Goal: Task Accomplishment & Management: Complete application form

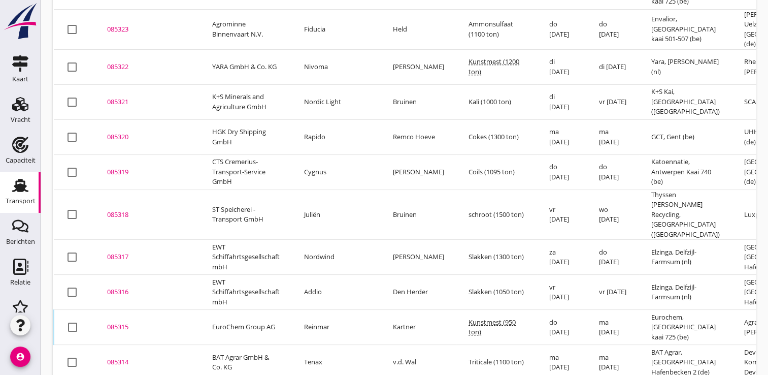
scroll to position [180, 0]
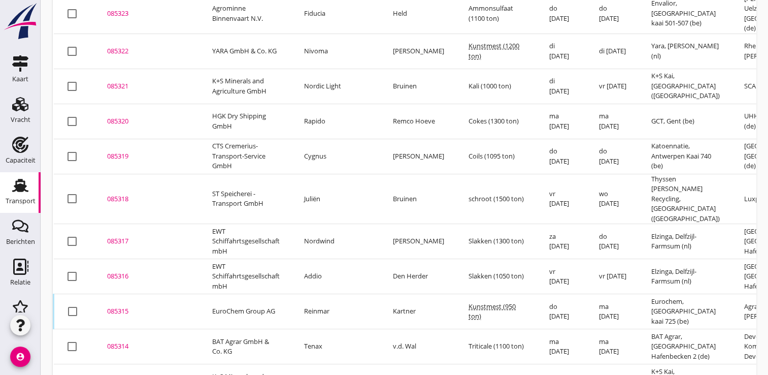
click at [129, 306] on div "085315" at bounding box center [147, 311] width 81 height 10
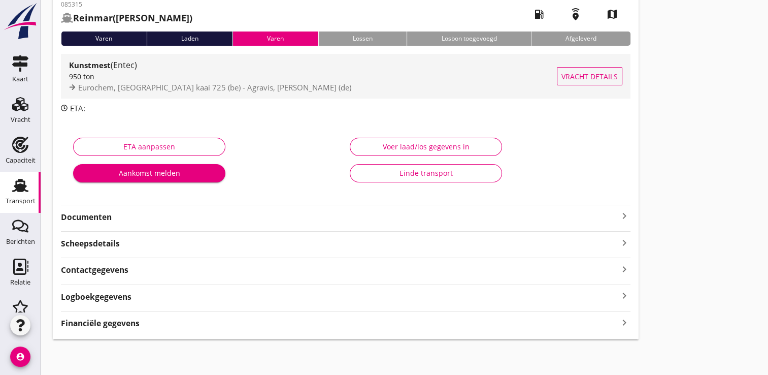
scroll to position [56, 0]
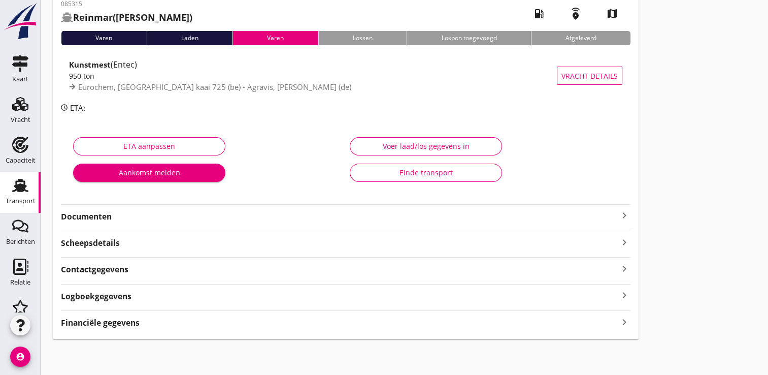
click at [107, 324] on strong "Financiële gegevens" at bounding box center [100, 323] width 79 height 12
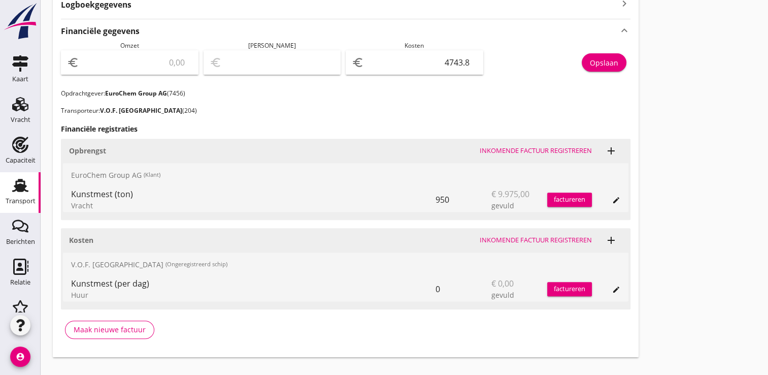
scroll to position [361, 0]
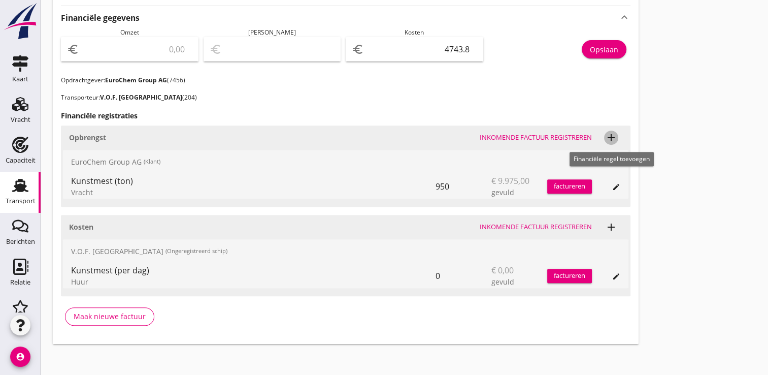
click at [615, 135] on icon "add" at bounding box center [611, 138] width 12 height 12
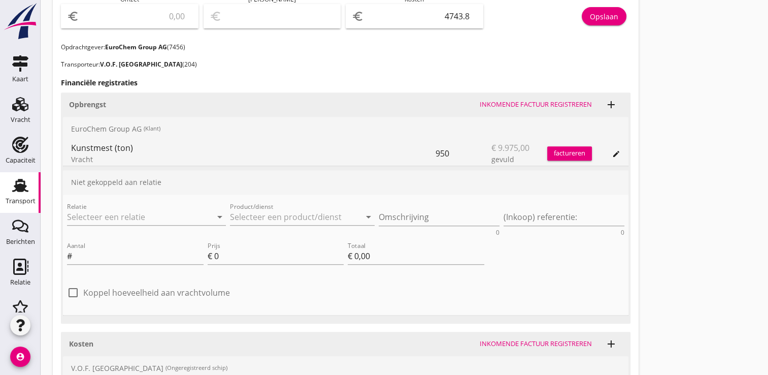
scroll to position [412, 0]
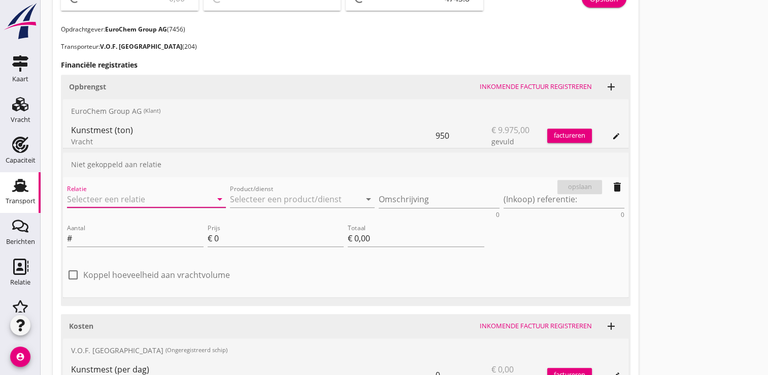
click at [123, 199] on input "Relatie" at bounding box center [132, 199] width 131 height 16
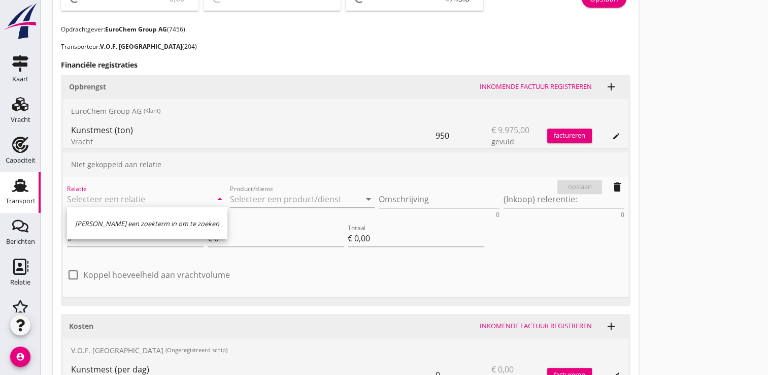
click at [130, 204] on input "Relatie" at bounding box center [132, 199] width 131 height 16
type input "7456"
click at [267, 197] on input "Product/dienst" at bounding box center [295, 199] width 131 height 16
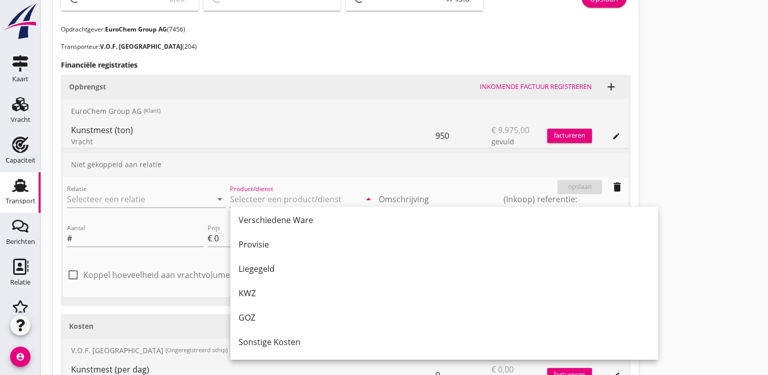
scroll to position [762, 0]
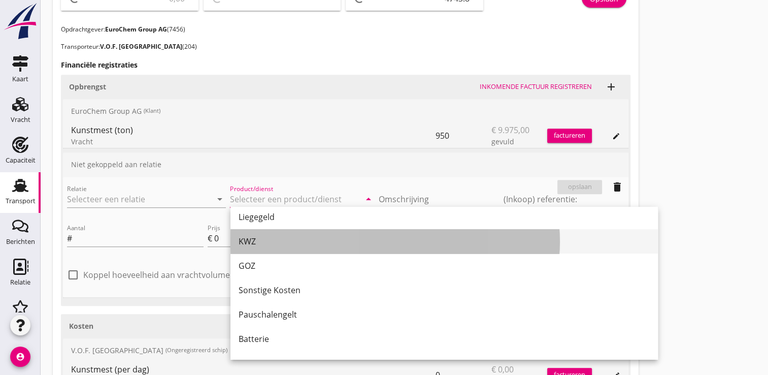
click at [251, 242] on div "KWZ" at bounding box center [444, 241] width 411 height 12
type input "KWZ"
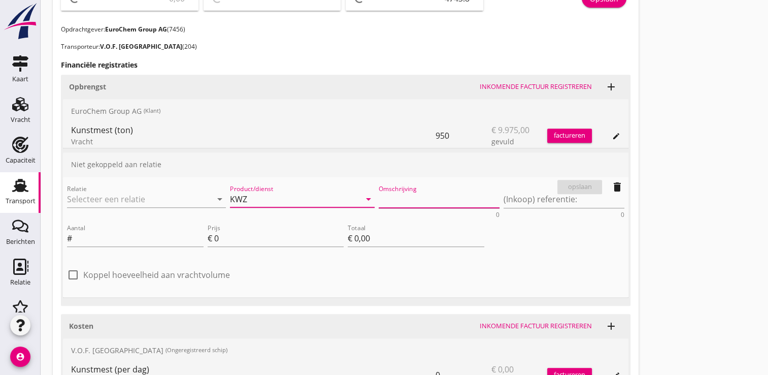
click at [414, 195] on textarea "Omschrijving" at bounding box center [439, 199] width 121 height 17
click at [419, 201] on textarea "Ruhr 2.50mtr." at bounding box center [439, 199] width 121 height 17
type textarea "Ruhr 2.50 mtr."
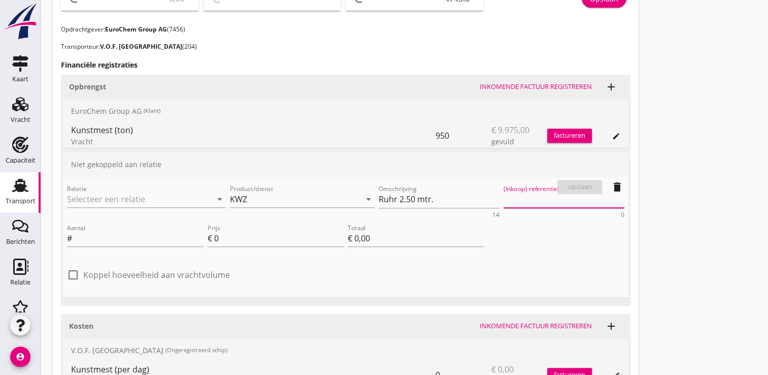
click at [529, 201] on textarea "(Inkoop) referentie:" at bounding box center [564, 199] width 121 height 17
type textarea "3005736"
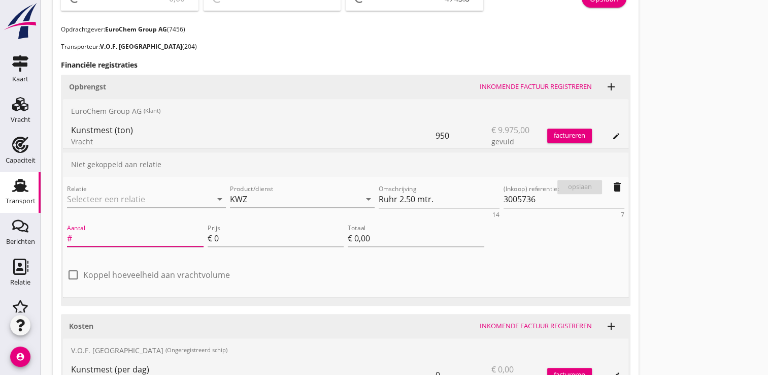
click at [86, 234] on input "Aantal" at bounding box center [139, 238] width 130 height 16
type input "0.1"
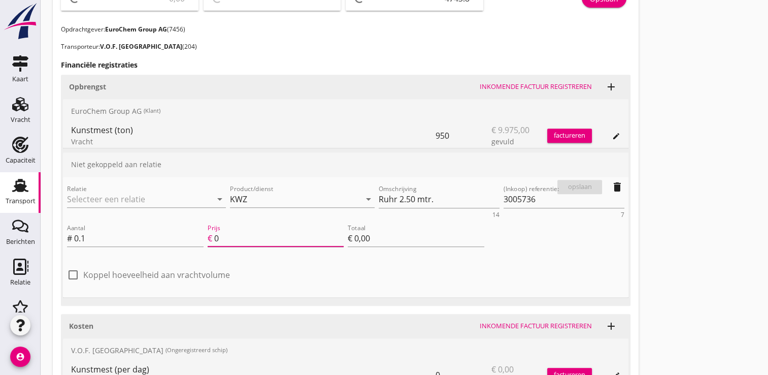
click at [236, 242] on input "0" at bounding box center [279, 238] width 130 height 16
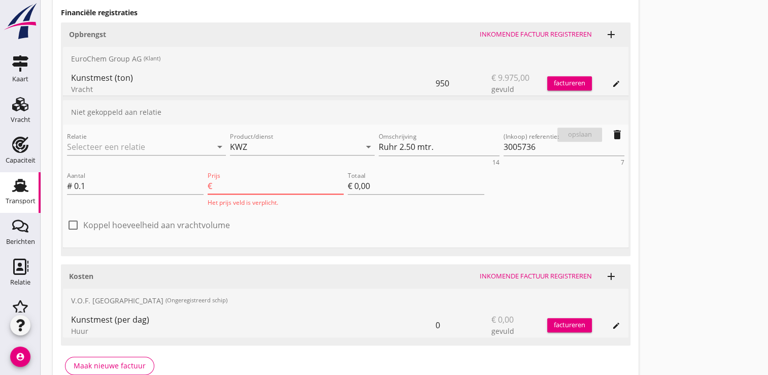
scroll to position [0, 0]
type input "9"
type input "€ 0,90"
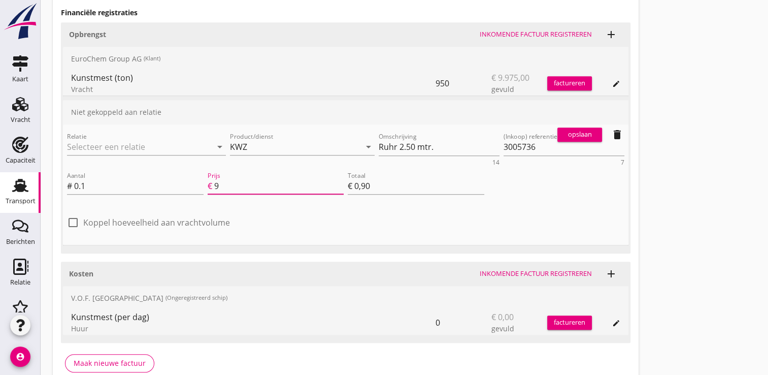
type input "99"
type input "€ 9,90"
type input "997"
type input "€ 99,70"
type input "9975"
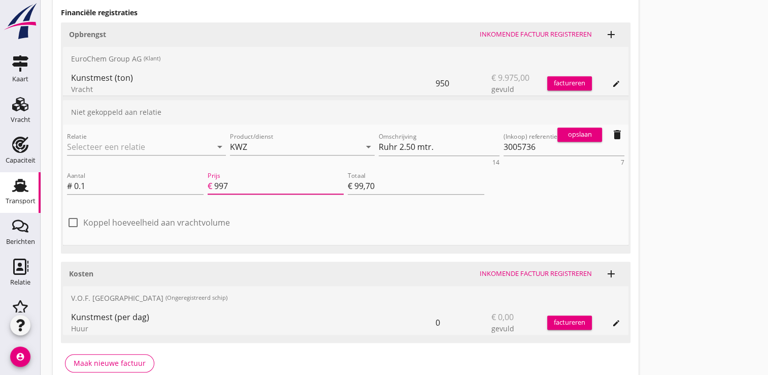
type input "€ 997,50"
type input "9975.00"
click at [68, 223] on div at bounding box center [73, 222] width 17 height 17
checkbox input "true"
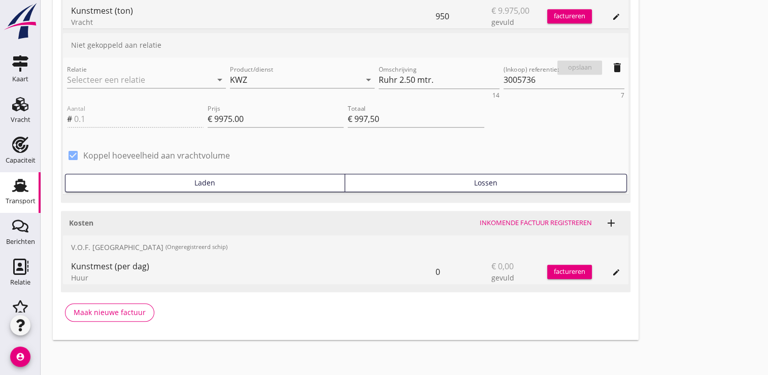
scroll to position [379, 0]
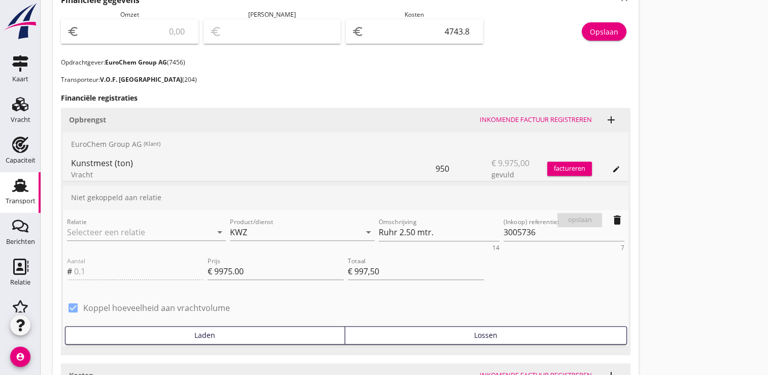
click at [572, 166] on div "factureren" at bounding box center [570, 169] width 45 height 10
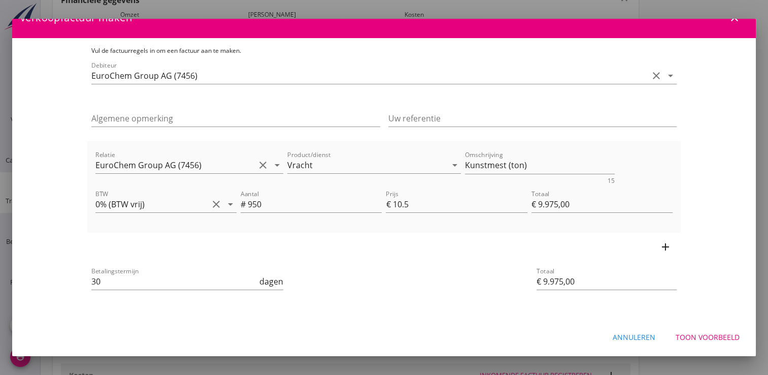
scroll to position [0, 0]
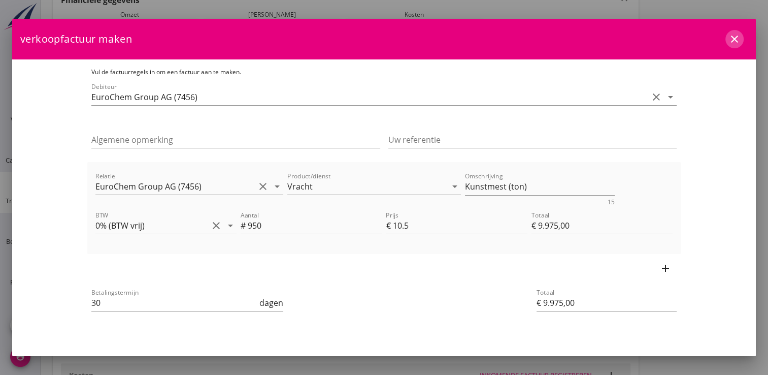
click at [729, 40] on icon "close" at bounding box center [735, 39] width 12 height 12
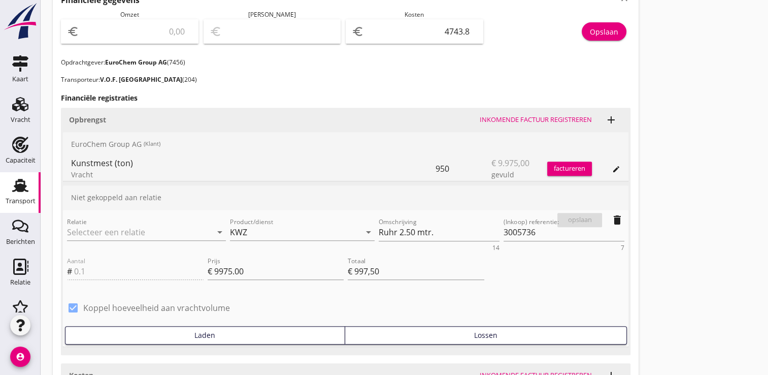
click at [618, 218] on icon "delete" at bounding box center [618, 220] width 12 height 12
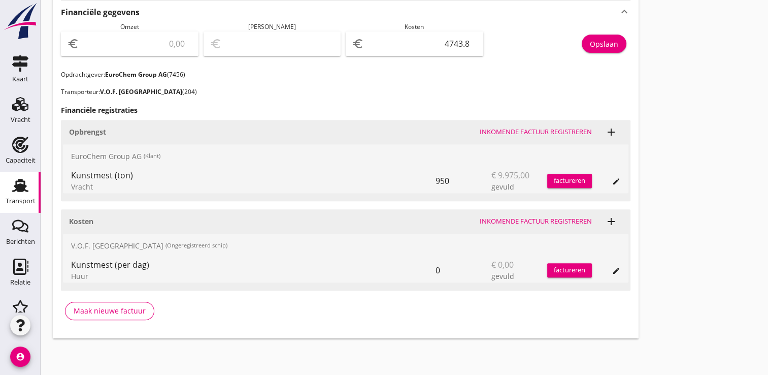
scroll to position [366, 0]
click at [566, 181] on div "factureren" at bounding box center [570, 182] width 45 height 10
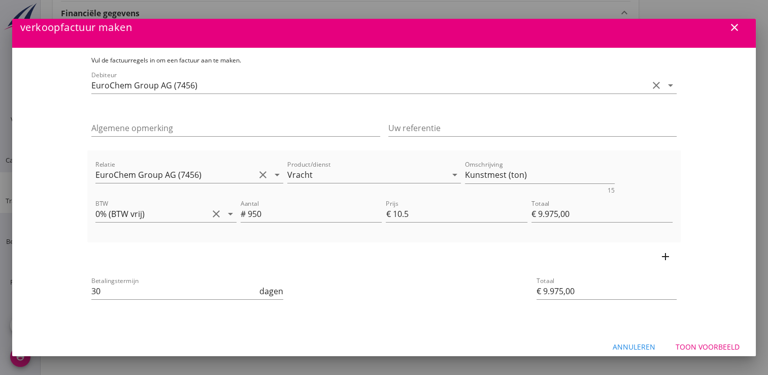
scroll to position [21, 0]
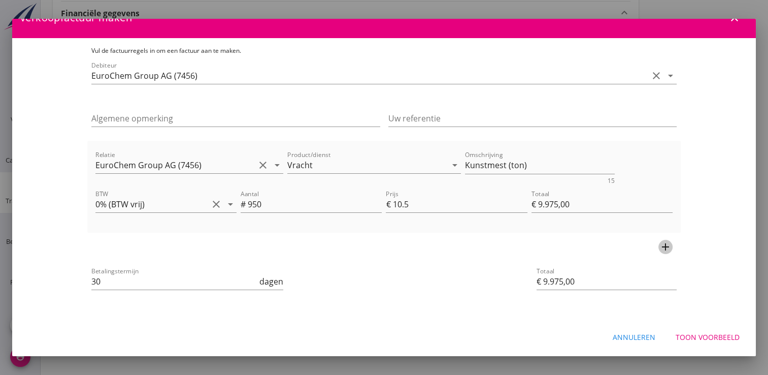
click at [664, 244] on icon "add" at bounding box center [666, 247] width 12 height 12
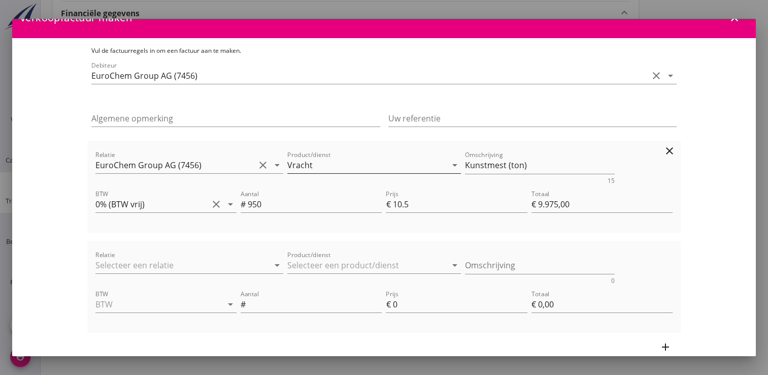
scroll to position [0, 0]
click at [145, 265] on input "Relatie" at bounding box center [174, 265] width 159 height 16
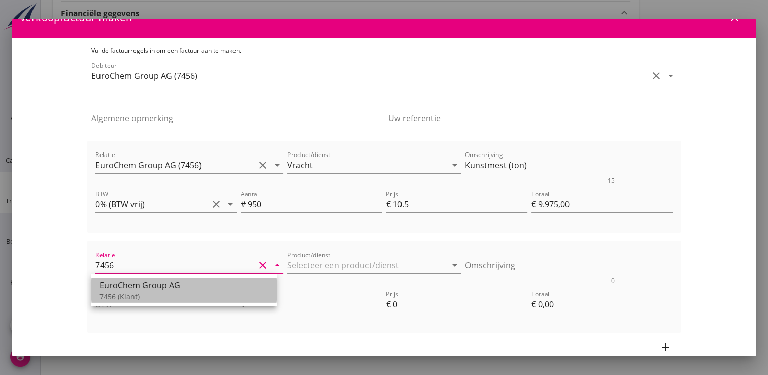
click at [162, 288] on div "EuroChem Group AG" at bounding box center [184, 285] width 169 height 12
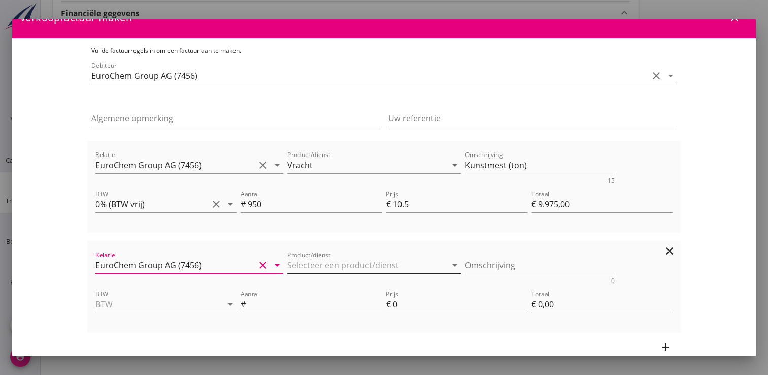
type input "EuroChem Group AG (7456)"
click at [295, 266] on input "Product/dienst" at bounding box center [366, 265] width 159 height 16
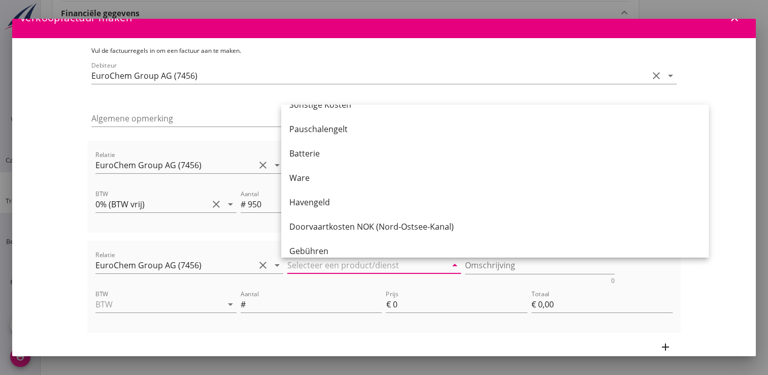
scroll to position [744, 0]
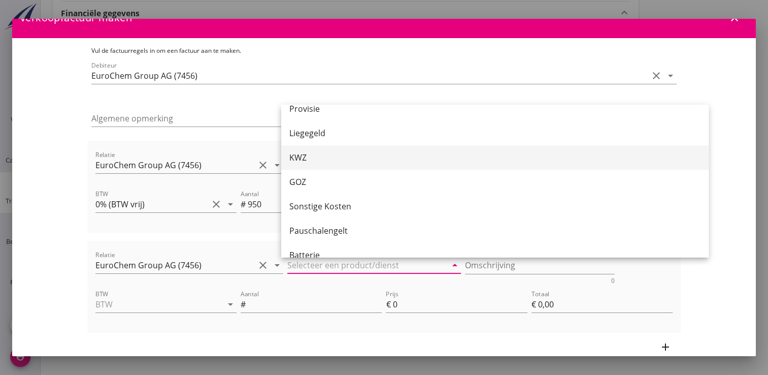
click at [298, 159] on div "KWZ" at bounding box center [495, 157] width 411 height 12
type input "KWZ"
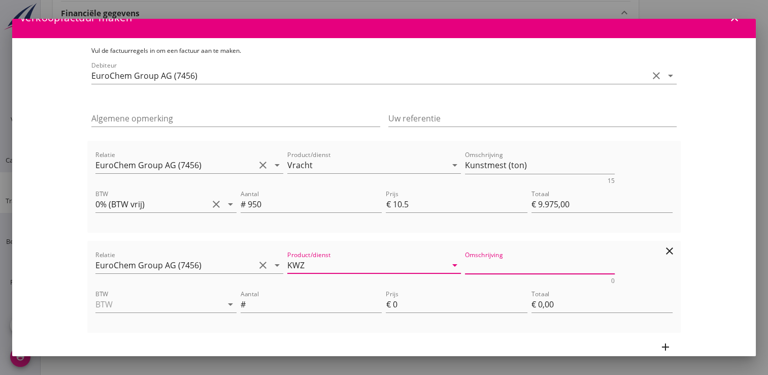
click at [474, 269] on textarea "Omschrijving" at bounding box center [540, 265] width 150 height 17
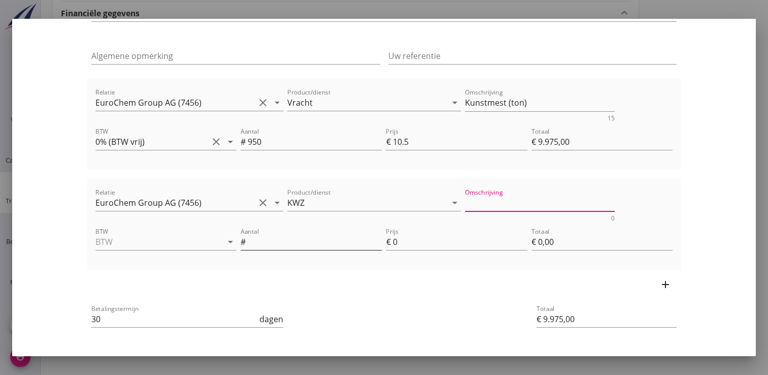
scroll to position [71, 0]
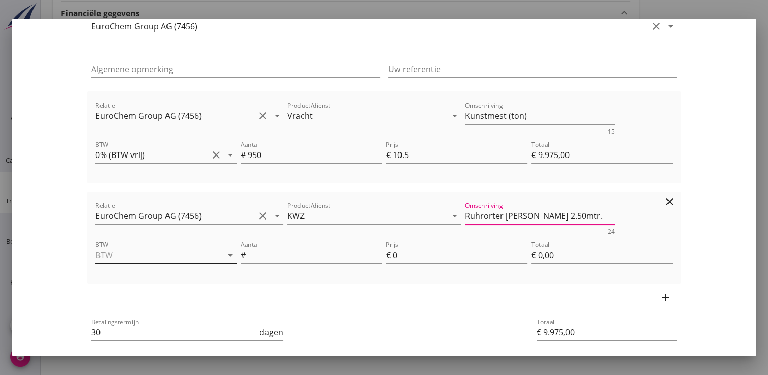
type textarea "Ruhrorter [PERSON_NAME] 2.50mtr."
click at [120, 251] on input "BTW" at bounding box center [151, 255] width 113 height 16
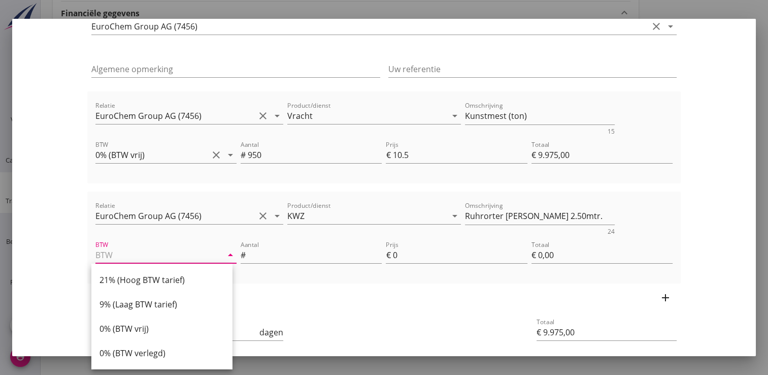
drag, startPoint x: 142, startPoint y: 330, endPoint x: 152, endPoint y: 298, distance: 33.6
click at [142, 329] on div "0% (BTW vrij)" at bounding box center [162, 329] width 125 height 12
type input "0% (BTW vrij)"
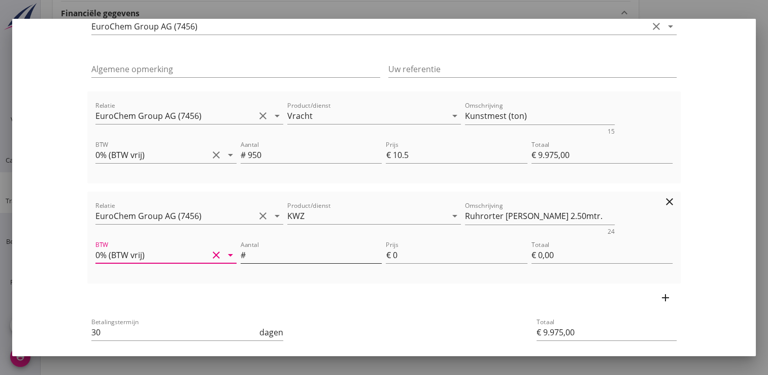
click at [264, 254] on input "Aantal" at bounding box center [315, 255] width 134 height 16
type input "0.1"
click at [402, 260] on input "0" at bounding box center [460, 255] width 135 height 16
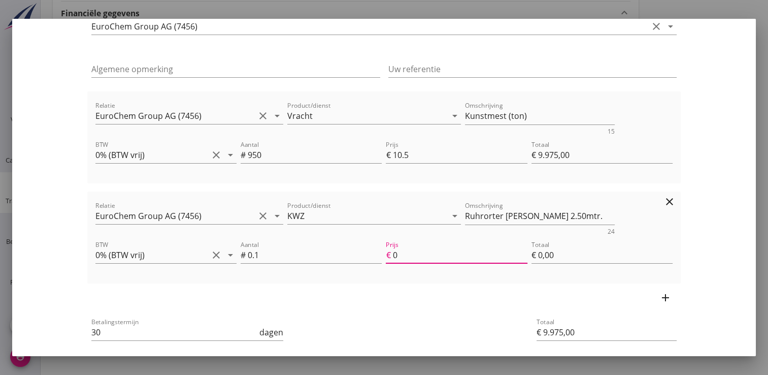
type input "€ 9.975,90"
type input "09"
type input "€ 0,90"
type input "€ 9.984,90"
type input "099"
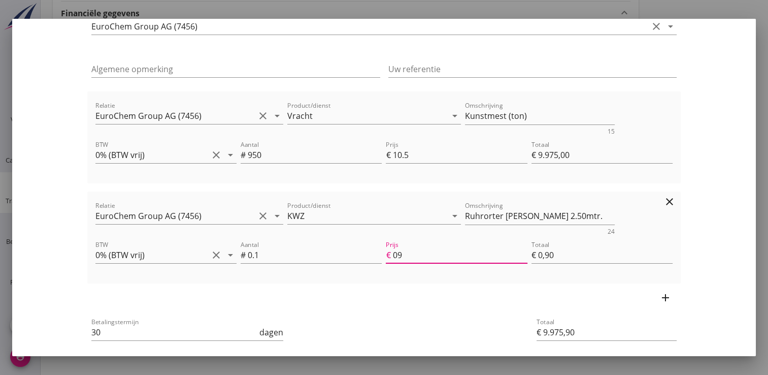
type input "€ 9,90"
type input "€ 10.074,70"
type input "0997"
type input "€ 99,70"
type input "€ 10.972,50"
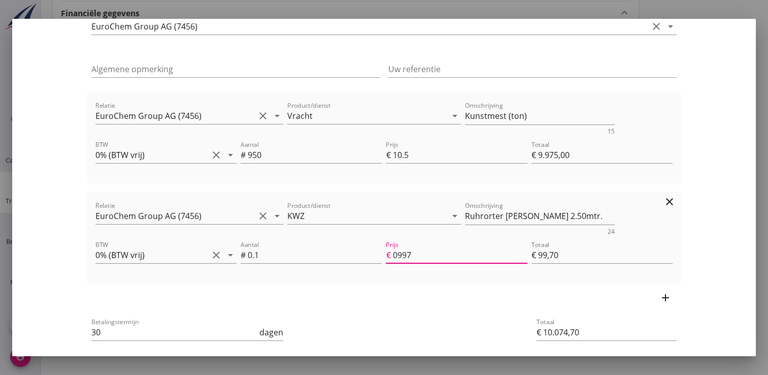
type input "09975"
type input "€ 997,50"
type input "€ 10.074,70"
type input "0997"
type input "€ 99,70"
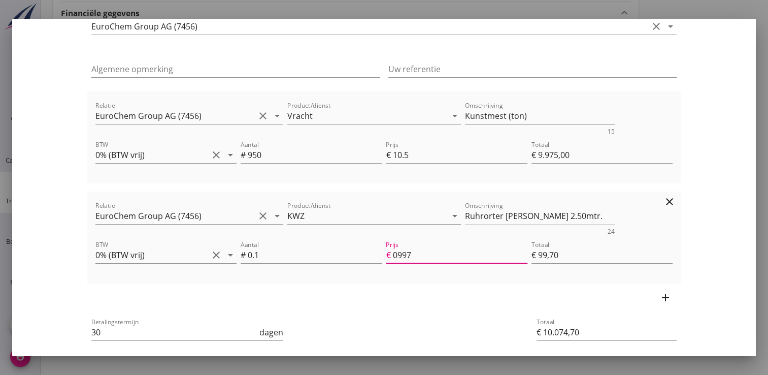
type input "€ 9.984,90"
type input "099"
type input "€ 9,90"
type input "€ 9.975,90"
type input "09"
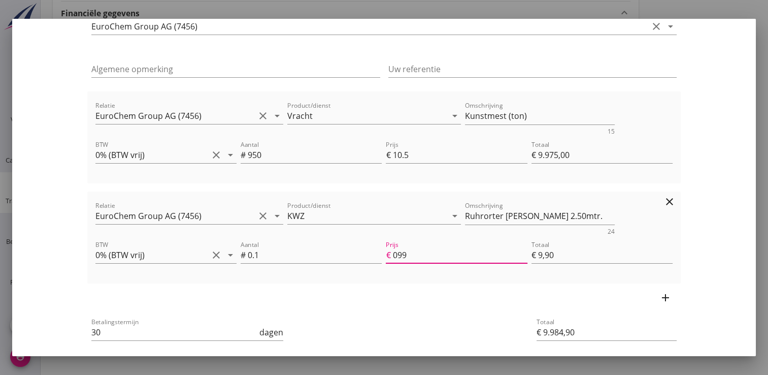
type input "€ 0,90"
type input "€ 9.975,00"
type input "0"
type input "€ 0,00"
type input "€ 9.975,90"
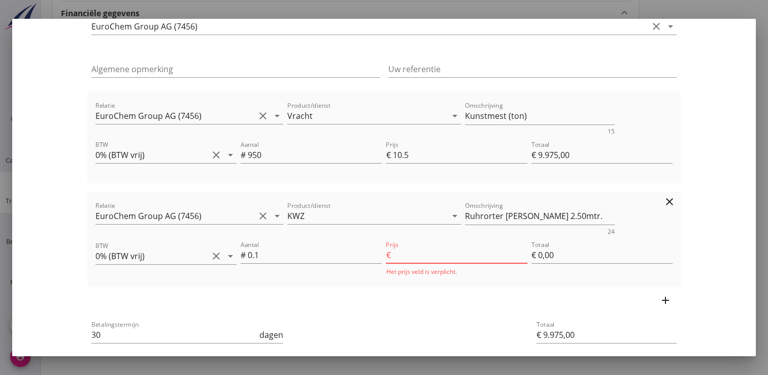
type input "9"
type input "€ 0,90"
type input "€ 9.984,90"
type input "99"
type input "€ 9,90"
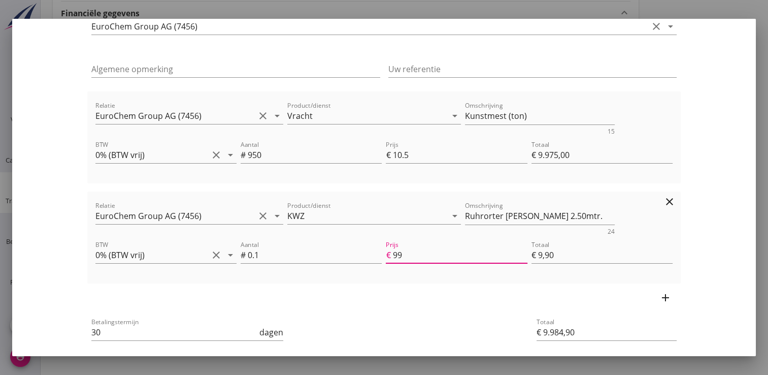
type input "€ 10.074,90"
type input "999"
type input "€ 99,90"
type input "€ 10.974,70"
type input "9997"
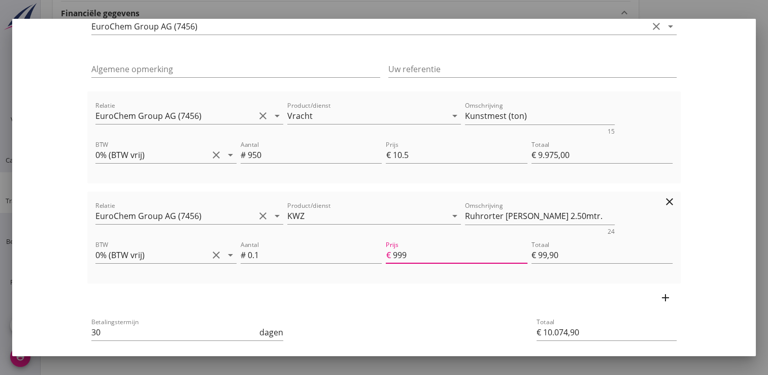
type input "€ 999,70"
type input "€ 19.972,60"
type input "99976"
type input "€ 9.997,60"
type input "€ 10.974,70"
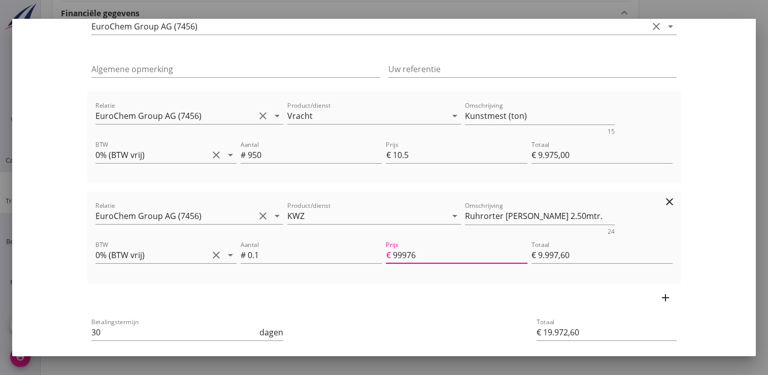
type input "9997"
type input "€ 999,70"
type input "€ 10.074,90"
type input "999"
type input "€ 99,90"
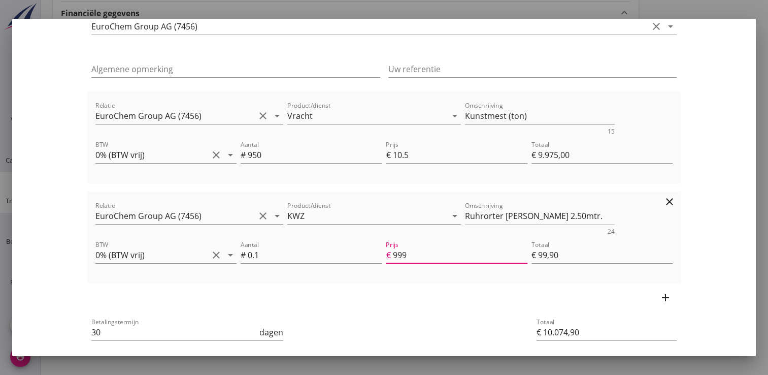
type input "€ 9.984,90"
type input "99"
type input "€ 9,90"
type input "€ 10.074,70"
type input "997"
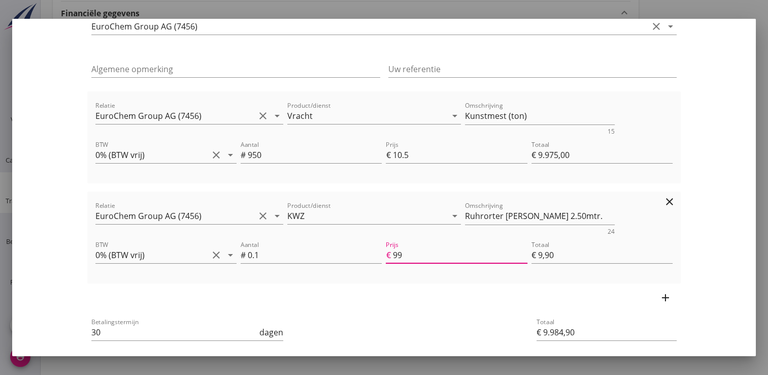
type input "€ 99,70"
type input "€ 10.972,50"
type input "9975"
type input "€ 997,50"
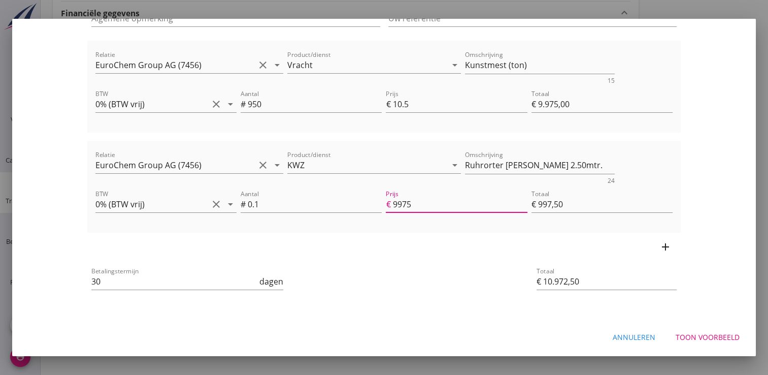
type input "9975"
click at [710, 342] on div "Toon voorbeeld" at bounding box center [708, 337] width 64 height 11
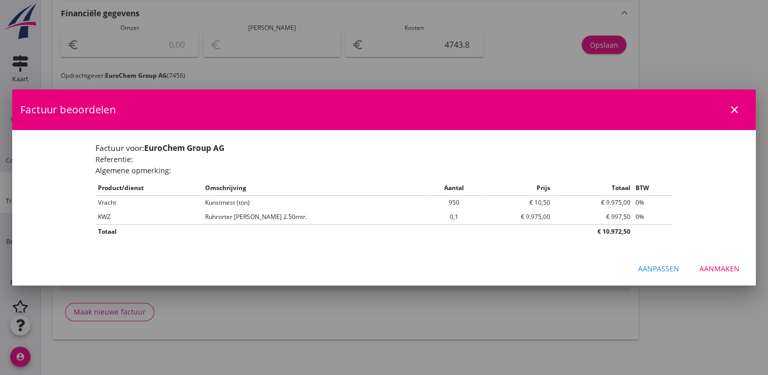
click at [661, 271] on div "Aanpassen" at bounding box center [658, 268] width 41 height 11
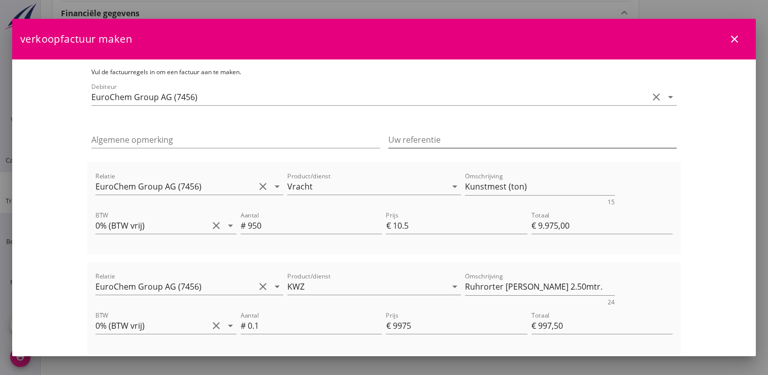
click at [412, 143] on input "Uw referentie" at bounding box center [533, 140] width 289 height 16
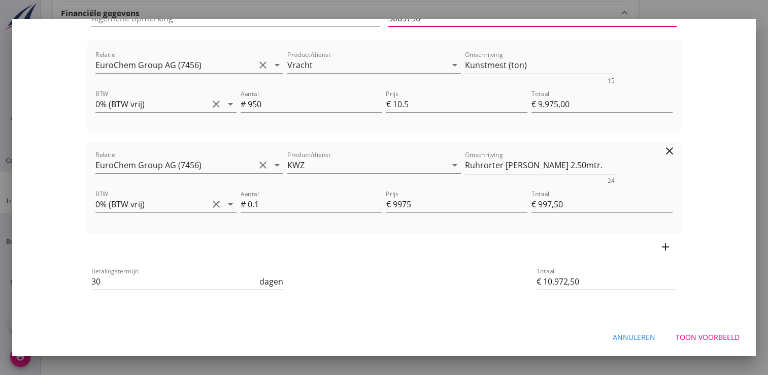
type input "3005736"
click at [561, 169] on textarea "Ruhrorter [PERSON_NAME] 2.50mtr." at bounding box center [540, 165] width 150 height 17
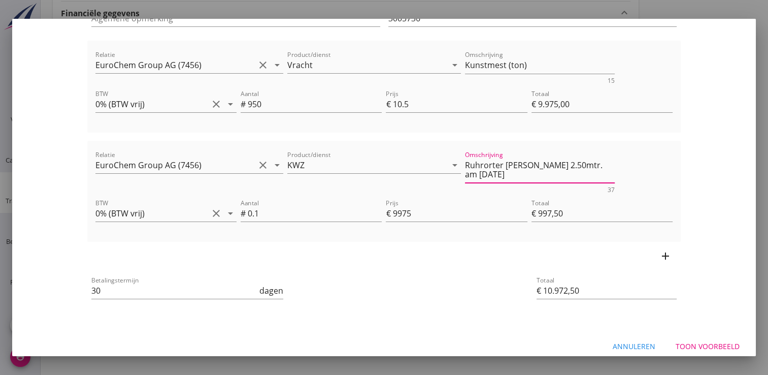
type textarea "Ruhrorter [PERSON_NAME] 2.50mtr. am [DATE]"
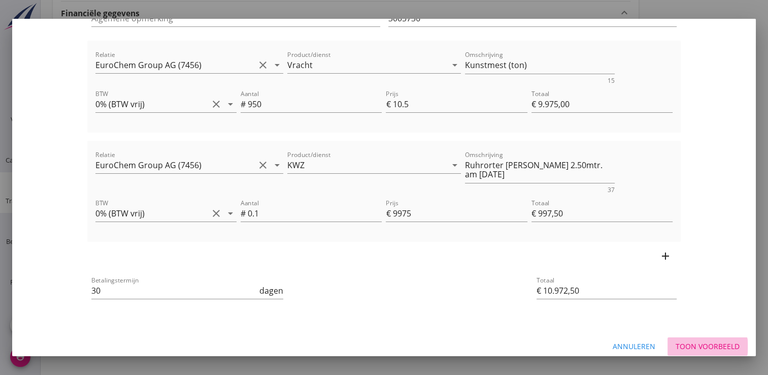
click at [696, 346] on div "Toon voorbeeld" at bounding box center [708, 346] width 64 height 11
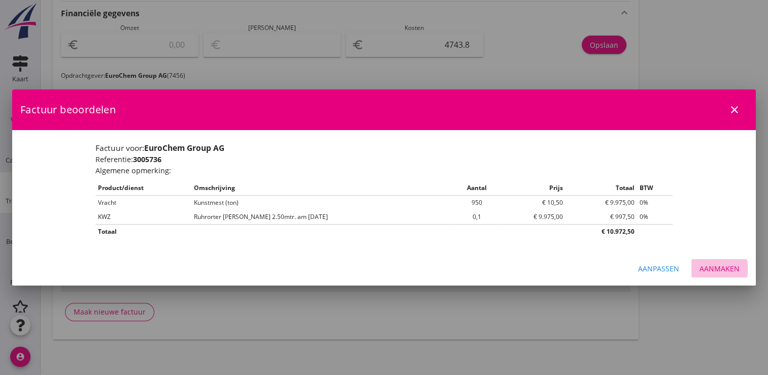
click at [718, 272] on div "Aanmaken" at bounding box center [720, 268] width 40 height 11
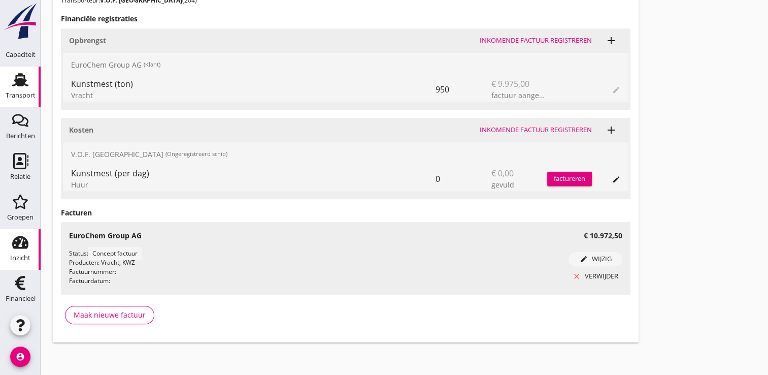
scroll to position [461, 0]
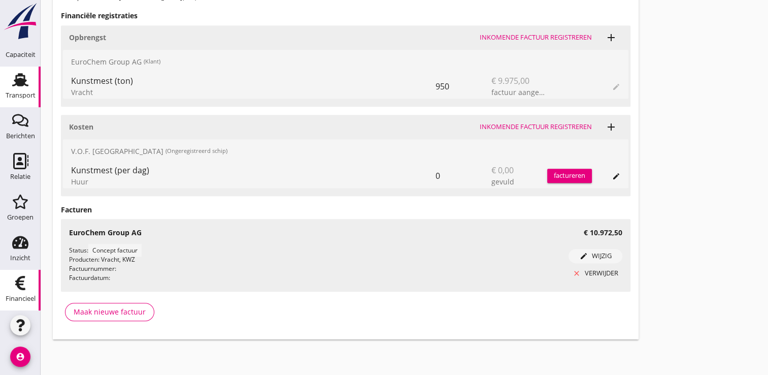
click at [22, 289] on icon "Financieel" at bounding box center [20, 283] width 16 height 16
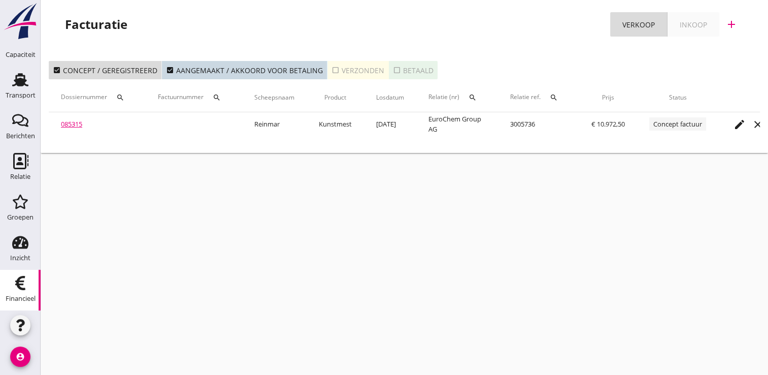
scroll to position [0, 50]
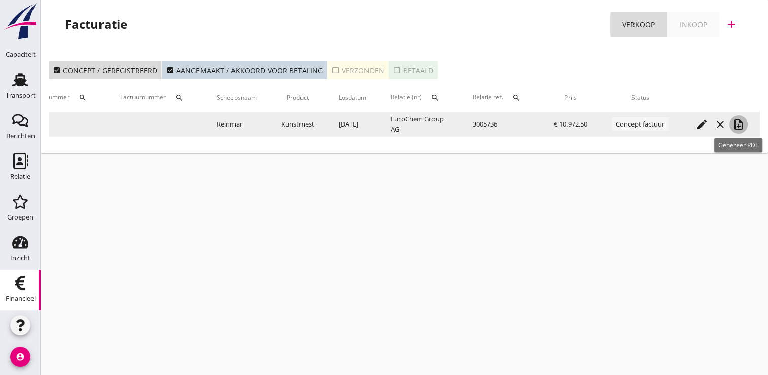
click at [736, 120] on icon "note_add" at bounding box center [739, 124] width 12 height 12
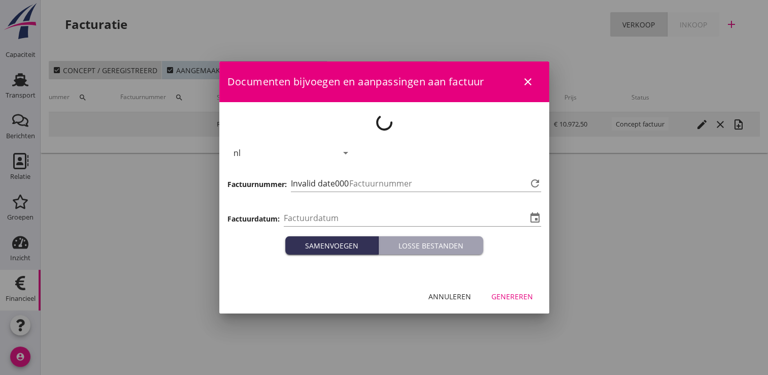
type input "[DATE]"
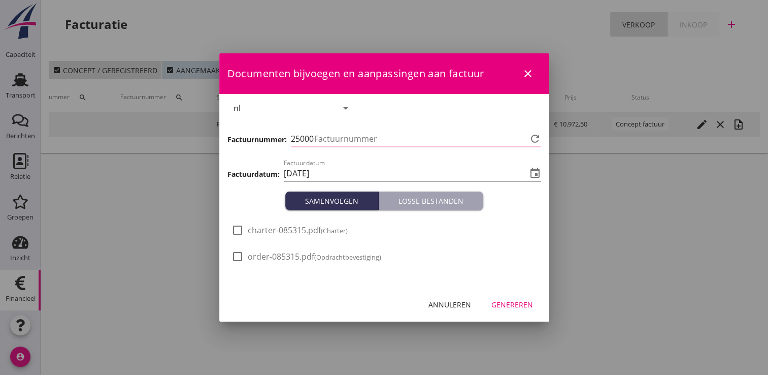
type input "1157"
click at [516, 303] on div "Genereren" at bounding box center [513, 304] width 42 height 11
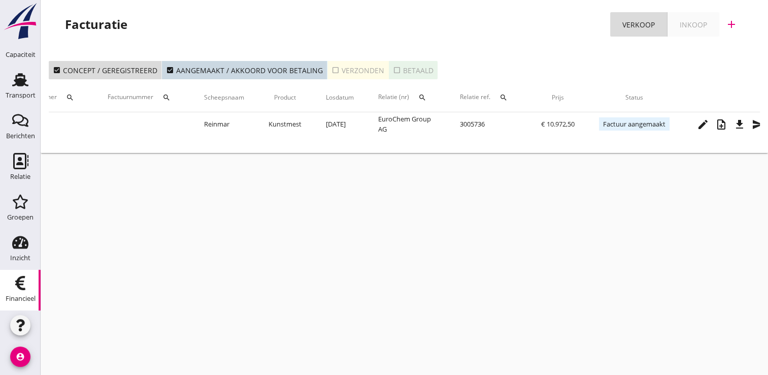
scroll to position [0, 82]
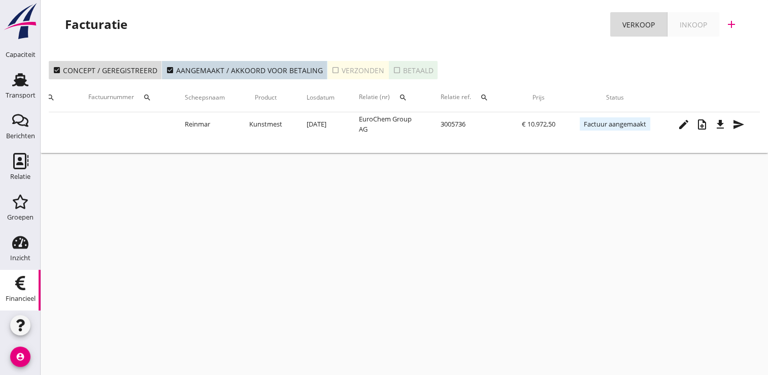
drag, startPoint x: 539, startPoint y: 144, endPoint x: 657, endPoint y: 144, distance: 117.8
click at [657, 144] on div "check_box Concept / geregistreerd check_box Aangemaakt / akkoord voor betaling …" at bounding box center [405, 103] width 728 height 100
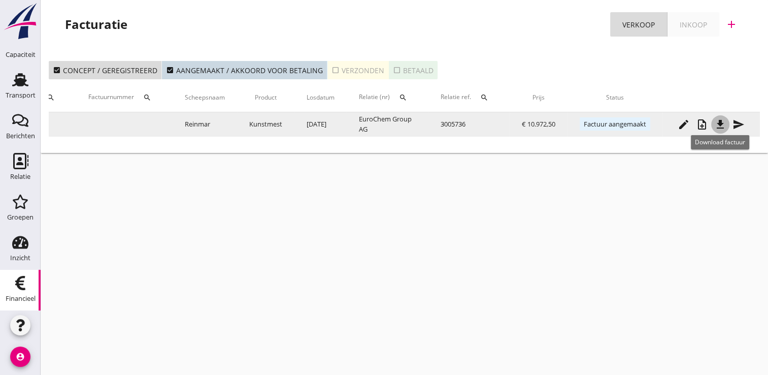
click at [719, 127] on icon "file_download" at bounding box center [721, 124] width 12 height 12
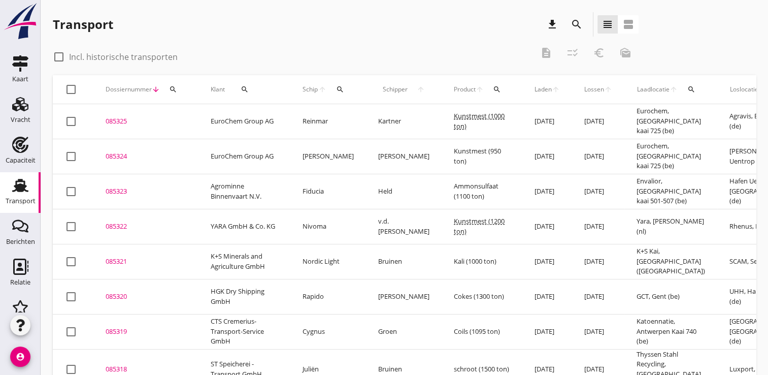
click at [345, 88] on div "search" at bounding box center [340, 89] width 19 height 8
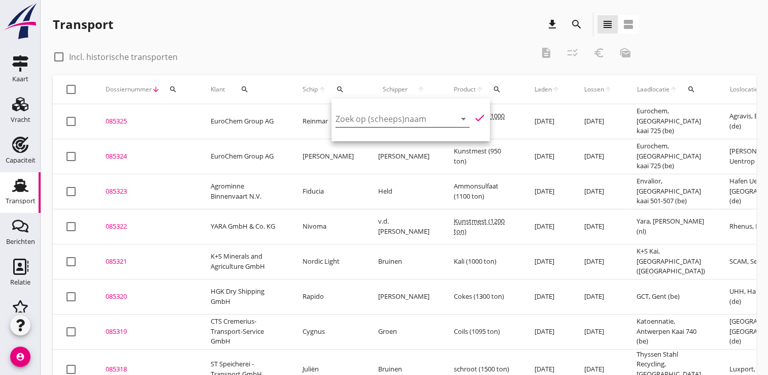
click at [362, 119] on input "Zoek op (scheeps)naam" at bounding box center [389, 119] width 106 height 16
click at [474, 117] on icon "check" at bounding box center [480, 118] width 12 height 12
click at [378, 118] on input "julien" at bounding box center [389, 119] width 106 height 16
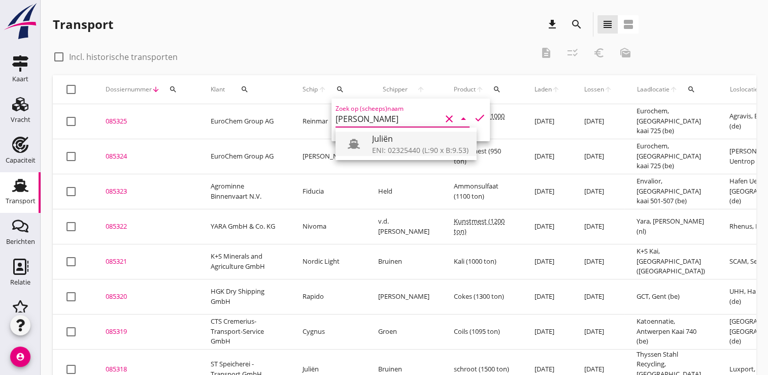
click at [386, 134] on div "Juliën" at bounding box center [420, 139] width 97 height 12
click at [475, 120] on icon "check" at bounding box center [480, 118] width 12 height 12
type input "Juliën"
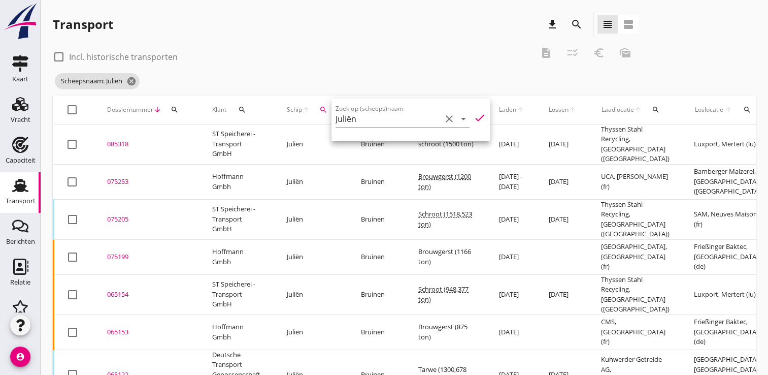
click at [118, 215] on div "075205" at bounding box center [147, 219] width 81 height 10
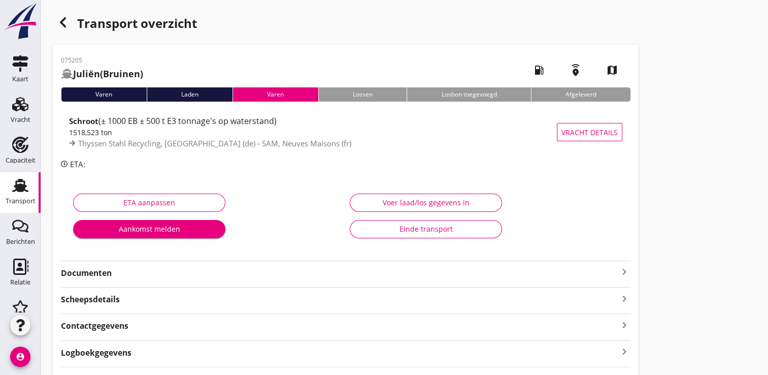
click at [95, 273] on strong "Documenten" at bounding box center [340, 273] width 558 height 12
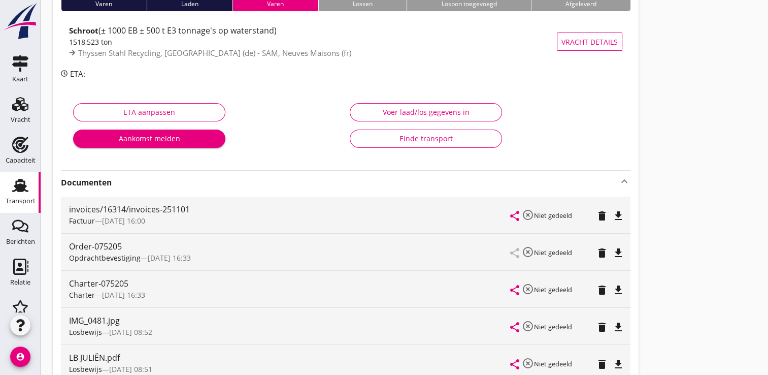
scroll to position [102, 0]
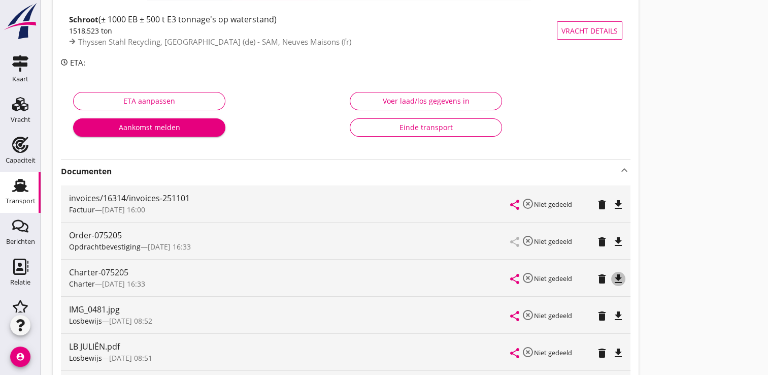
click at [621, 278] on icon "file_download" at bounding box center [619, 279] width 12 height 12
